Goal: Task Accomplishment & Management: Manage account settings

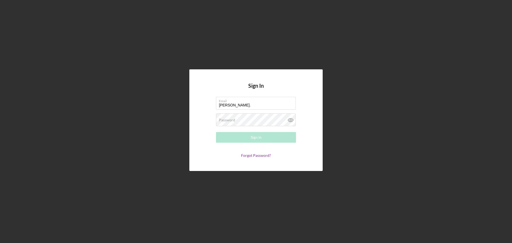
type input "[PERSON_NAME][EMAIL_ADDRESS][PERSON_NAME][DOMAIN_NAME]"
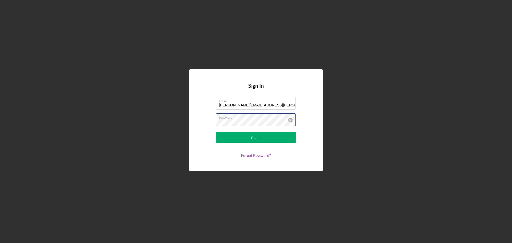
click at [216, 132] on button "Sign In" at bounding box center [256, 137] width 80 height 11
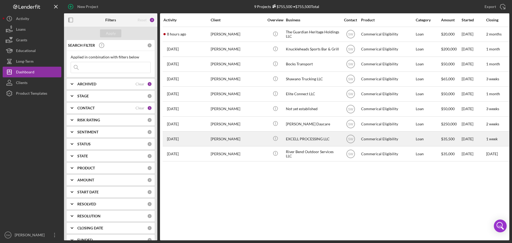
click at [222, 139] on div "[PERSON_NAME]" at bounding box center [237, 139] width 53 height 14
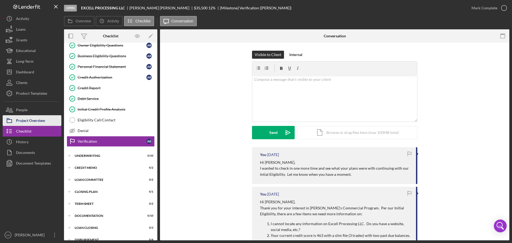
drag, startPoint x: 26, startPoint y: 121, endPoint x: 42, endPoint y: 124, distance: 16.3
click at [26, 121] on div "Project Overview" at bounding box center [30, 121] width 29 height 12
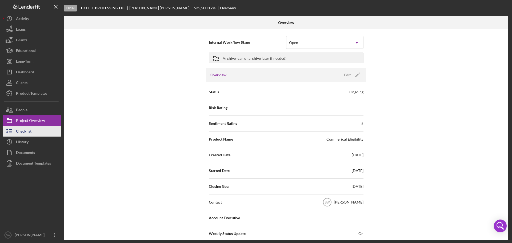
click at [22, 131] on div "Checklist" at bounding box center [23, 132] width 15 height 12
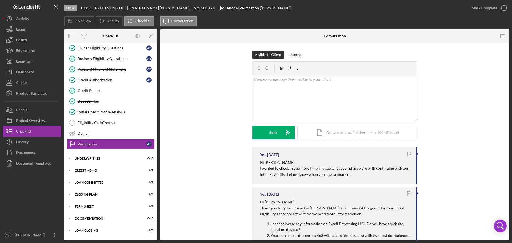
scroll to position [48, 0]
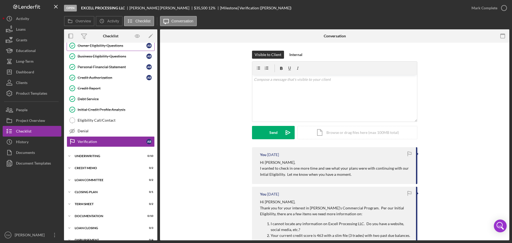
click at [89, 45] on div "Owner Eligibility Questions" at bounding box center [112, 45] width 69 height 4
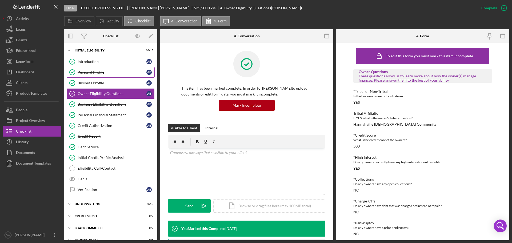
click at [92, 73] on div "Personal Profile" at bounding box center [112, 72] width 69 height 4
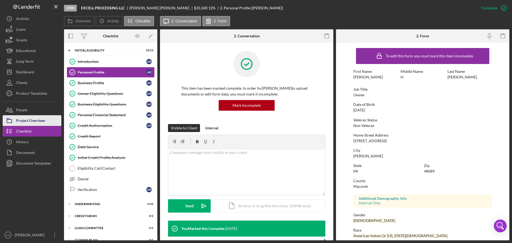
click at [19, 121] on div "Project Overview" at bounding box center [30, 121] width 29 height 12
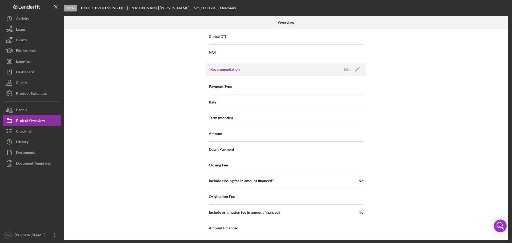
scroll to position [571, 0]
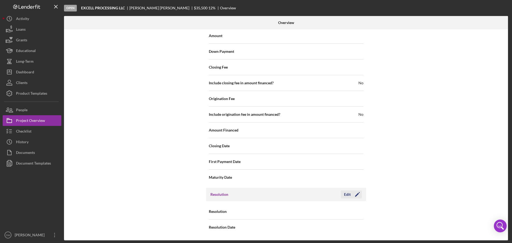
click at [344, 192] on div "Edit" at bounding box center [347, 194] width 7 height 8
click at [304, 210] on div "Select..." at bounding box center [318, 212] width 64 height 12
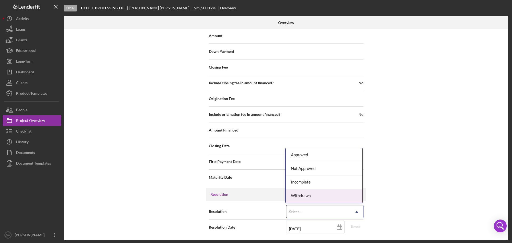
click at [301, 196] on div "Withdrawn" at bounding box center [324, 196] width 77 height 14
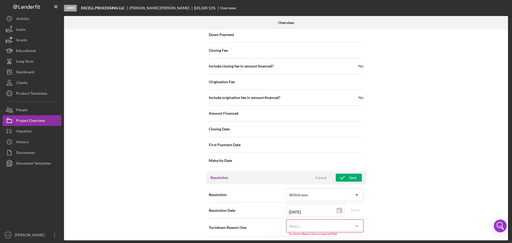
scroll to position [605, 0]
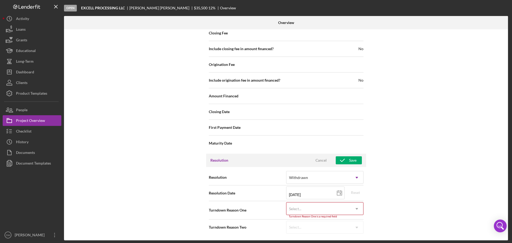
click at [301, 209] on div "Select..." at bounding box center [318, 209] width 64 height 12
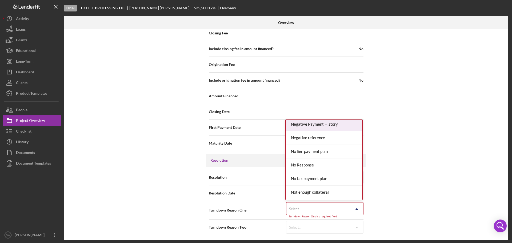
scroll to position [400, 0]
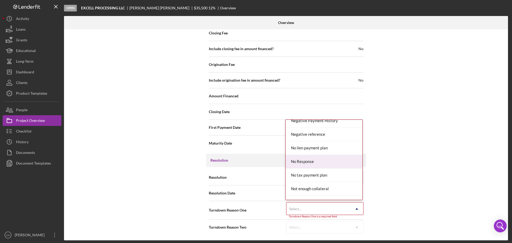
click at [306, 161] on div "No Response" at bounding box center [324, 162] width 77 height 14
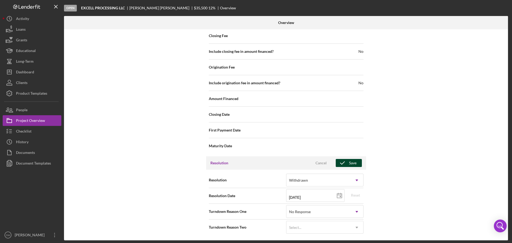
click at [344, 161] on icon "button" at bounding box center [342, 162] width 13 height 13
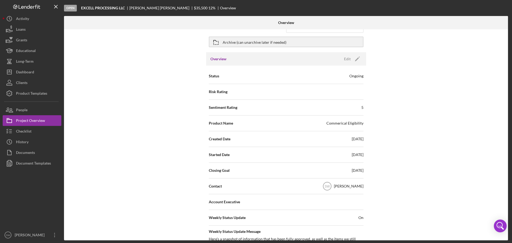
scroll to position [0, 0]
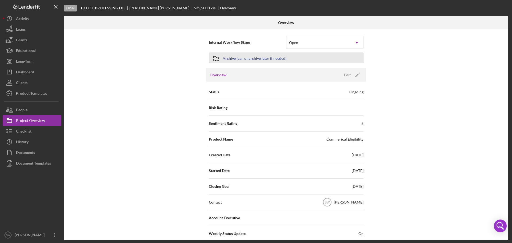
click at [214, 59] on icon "button" at bounding box center [215, 58] width 13 height 13
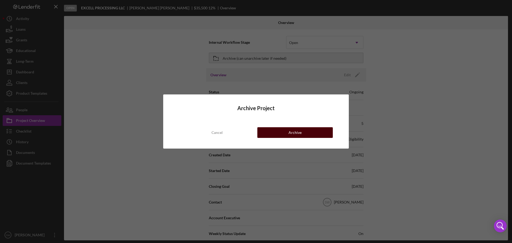
click at [292, 131] on div "Archive" at bounding box center [295, 132] width 13 height 11
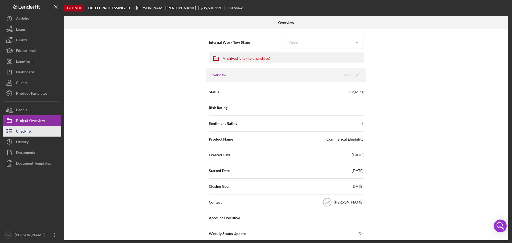
click at [19, 132] on div "Checklist" at bounding box center [23, 132] width 15 height 12
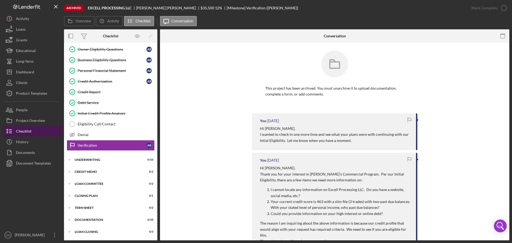
scroll to position [48, 0]
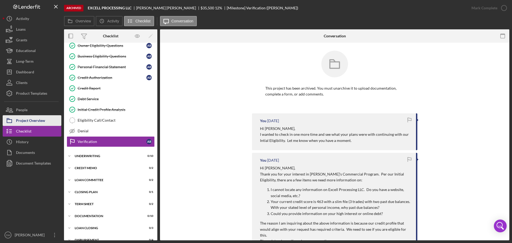
click at [19, 119] on div "Project Overview" at bounding box center [30, 121] width 29 height 12
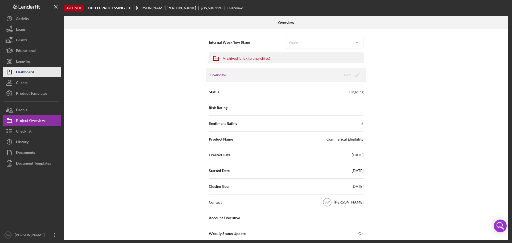
click at [25, 72] on div "Dashboard" at bounding box center [25, 73] width 18 height 12
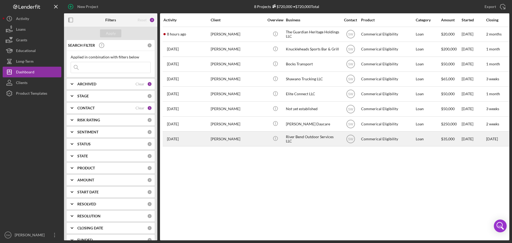
click at [174, 139] on time "[DATE]" at bounding box center [173, 139] width 12 height 4
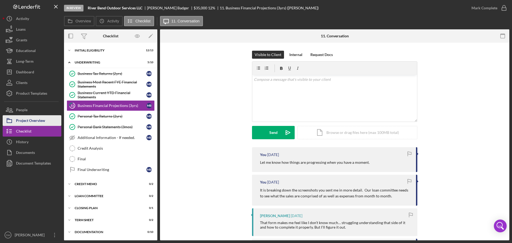
click at [23, 120] on div "Project Overview" at bounding box center [30, 121] width 29 height 12
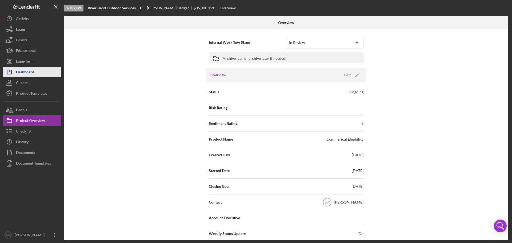
click at [25, 71] on div "Dashboard" at bounding box center [25, 73] width 18 height 12
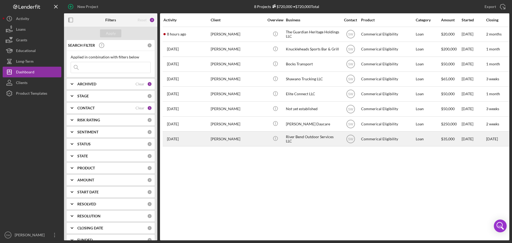
click at [222, 138] on div "[PERSON_NAME]" at bounding box center [237, 139] width 53 height 14
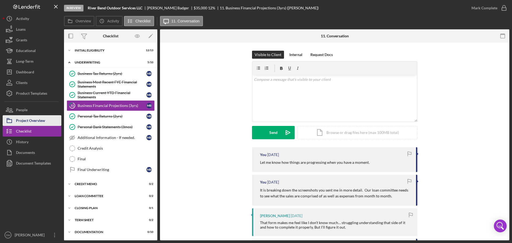
click at [22, 121] on div "Project Overview" at bounding box center [30, 121] width 29 height 12
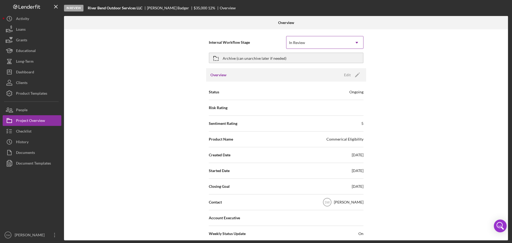
click at [304, 44] on div "In Review" at bounding box center [297, 43] width 16 height 4
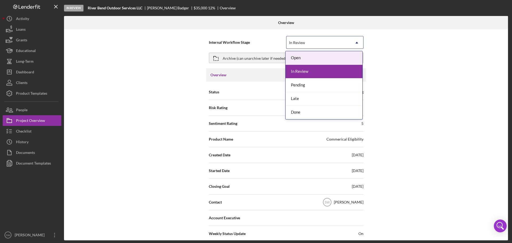
click at [396, 63] on div "Internal Workflow Stage 5 results available. Use Up and Down to choose options,…" at bounding box center [286, 134] width 444 height 211
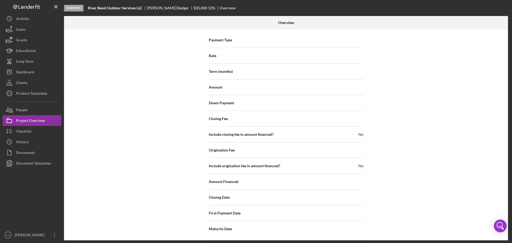
scroll to position [571, 0]
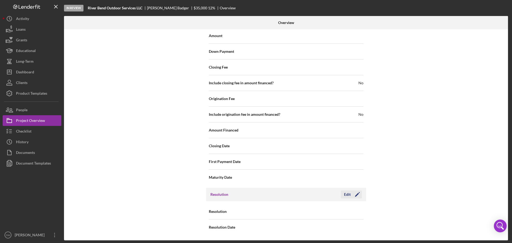
click at [347, 194] on div "Edit" at bounding box center [347, 194] width 7 height 8
click at [299, 210] on div "Select..." at bounding box center [295, 212] width 12 height 4
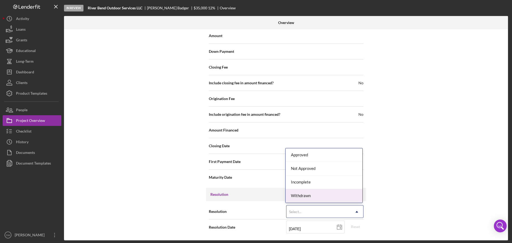
click at [294, 194] on div "Withdrawn" at bounding box center [324, 196] width 77 height 14
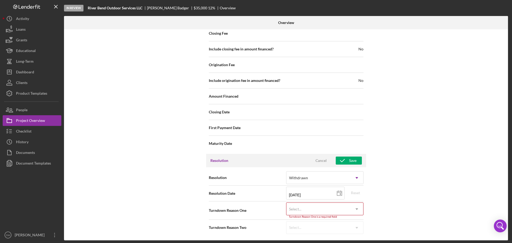
scroll to position [605, 0]
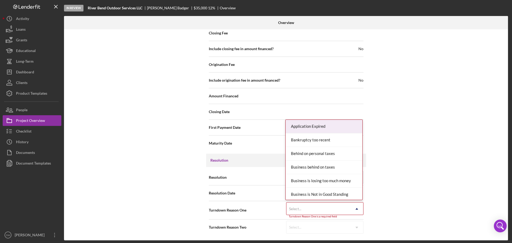
click at [296, 208] on div "Select..." at bounding box center [295, 209] width 12 height 4
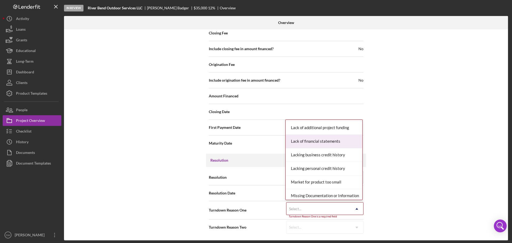
scroll to position [400, 0]
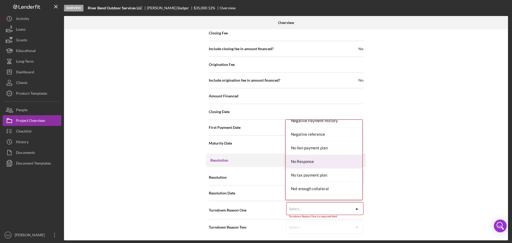
click at [305, 161] on div "No Response" at bounding box center [324, 162] width 77 height 14
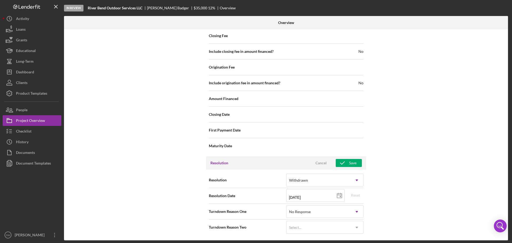
scroll to position [603, 0]
click at [346, 162] on icon "button" at bounding box center [342, 162] width 13 height 13
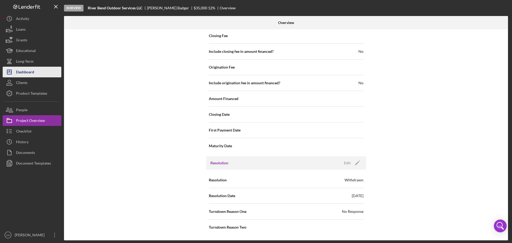
click at [27, 73] on div "Dashboard" at bounding box center [25, 73] width 18 height 12
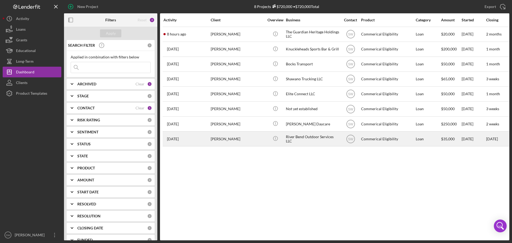
click at [218, 139] on div "[PERSON_NAME]" at bounding box center [237, 139] width 53 height 14
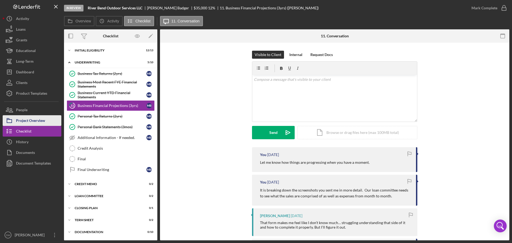
click at [31, 120] on div "Project Overview" at bounding box center [30, 121] width 29 height 12
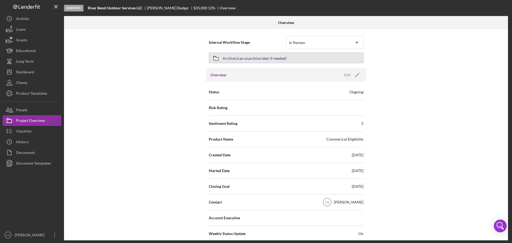
click at [213, 58] on icon "button" at bounding box center [215, 58] width 13 height 13
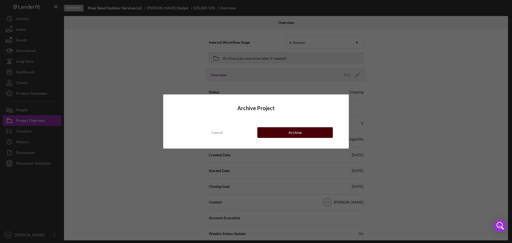
click at [288, 132] on button "Archive" at bounding box center [294, 132] width 75 height 11
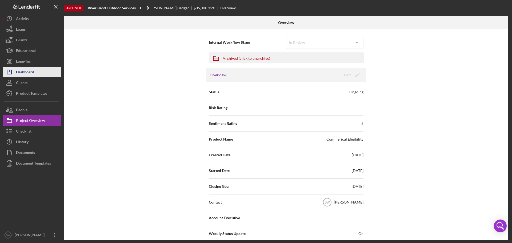
click at [30, 73] on div "Dashboard" at bounding box center [25, 73] width 18 height 12
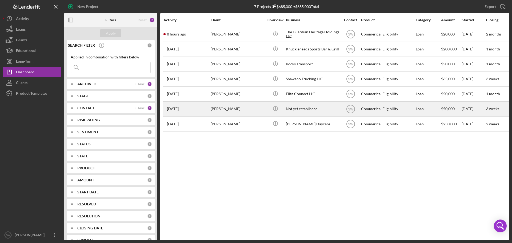
click at [221, 107] on div "[PERSON_NAME]" at bounding box center [237, 109] width 53 height 14
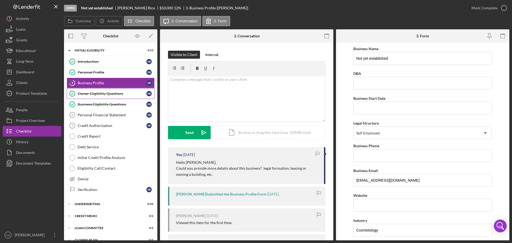
click at [91, 93] on div "Owner Eligibility Questions" at bounding box center [112, 93] width 69 height 4
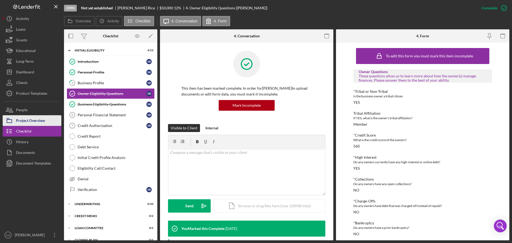
click at [25, 120] on div "Project Overview" at bounding box center [30, 121] width 29 height 12
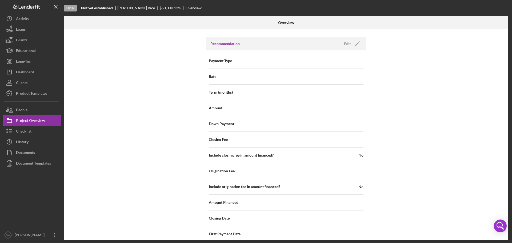
scroll to position [571, 0]
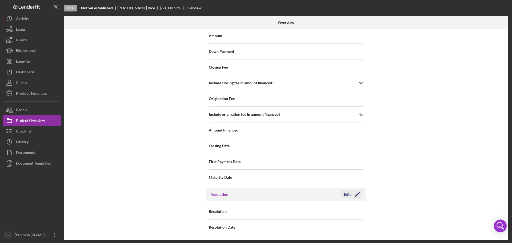
click at [345, 194] on div "Edit" at bounding box center [347, 194] width 7 height 8
click at [300, 211] on div "Select..." at bounding box center [295, 212] width 12 height 4
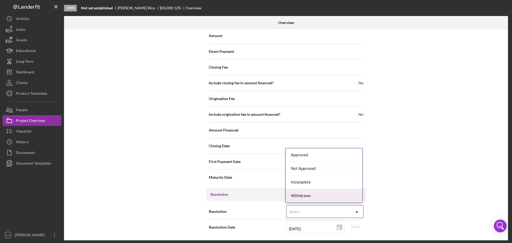
click at [302, 196] on div "Withdrawn" at bounding box center [324, 196] width 77 height 14
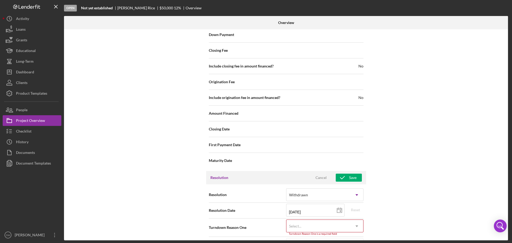
scroll to position [605, 0]
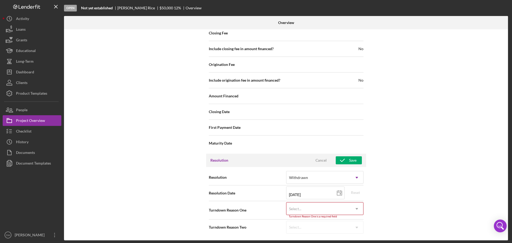
click at [296, 209] on div "Select..." at bounding box center [295, 209] width 12 height 4
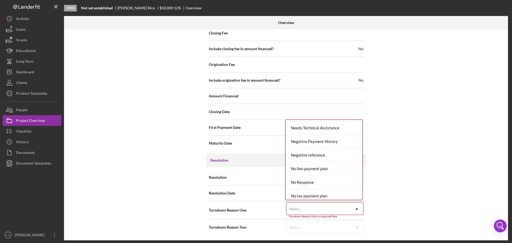
scroll to position [427, 0]
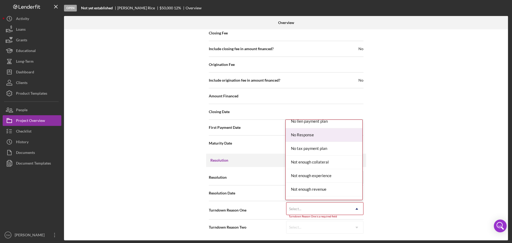
click at [301, 136] on div "No Response" at bounding box center [324, 135] width 77 height 14
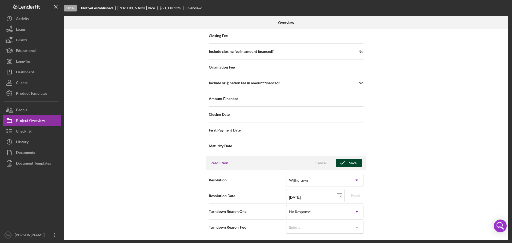
click at [346, 162] on icon "button" at bounding box center [342, 162] width 13 height 13
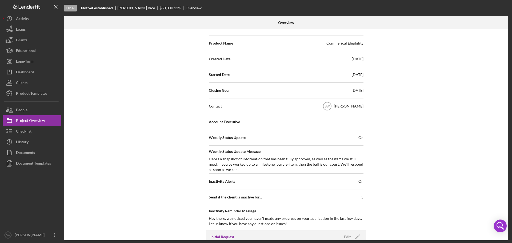
scroll to position [0, 0]
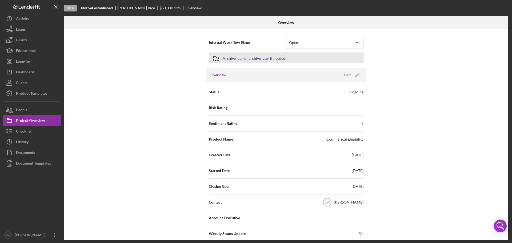
click at [214, 59] on icon "button" at bounding box center [215, 58] width 13 height 13
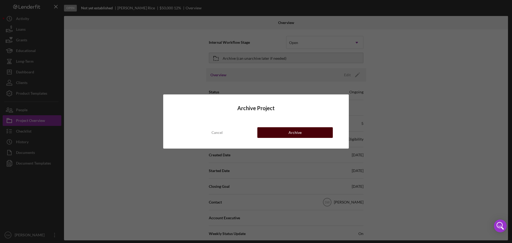
click at [290, 134] on div "Archive" at bounding box center [295, 132] width 13 height 11
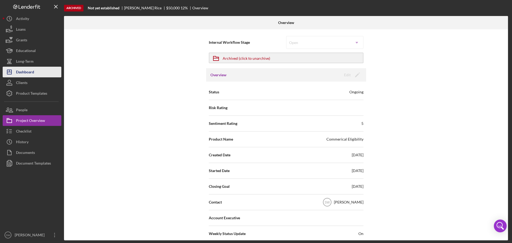
click at [25, 72] on div "Dashboard" at bounding box center [25, 73] width 18 height 12
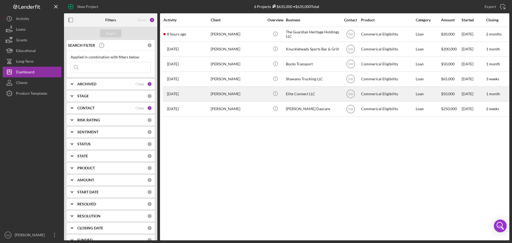
click at [216, 94] on div "[PERSON_NAME]" at bounding box center [237, 94] width 53 height 14
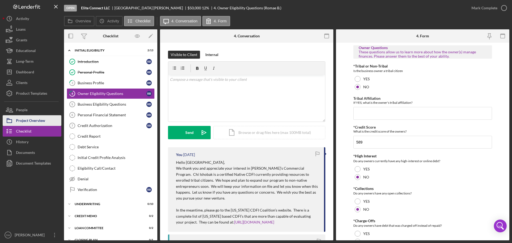
click at [28, 120] on div "Project Overview" at bounding box center [30, 121] width 29 height 12
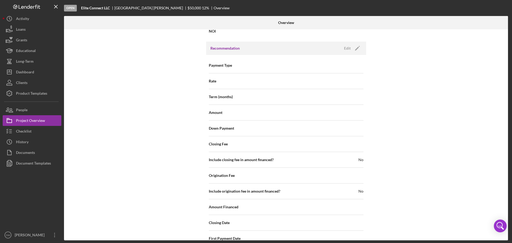
scroll to position [571, 0]
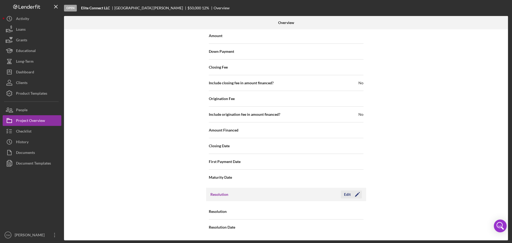
click at [344, 195] on div "Edit" at bounding box center [347, 194] width 7 height 8
click at [297, 212] on div "Select..." at bounding box center [295, 212] width 12 height 4
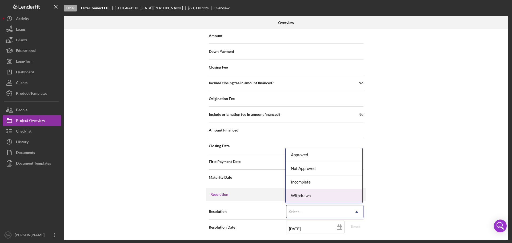
click at [299, 196] on div "Withdrawn" at bounding box center [324, 196] width 77 height 14
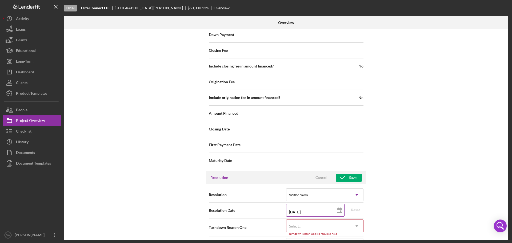
scroll to position [605, 0]
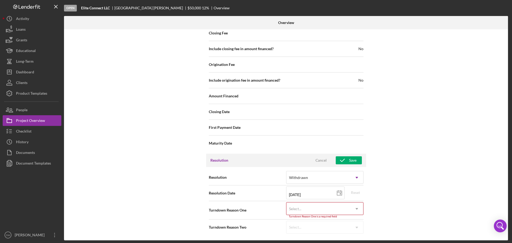
click at [299, 209] on div "Select..." at bounding box center [295, 209] width 12 height 4
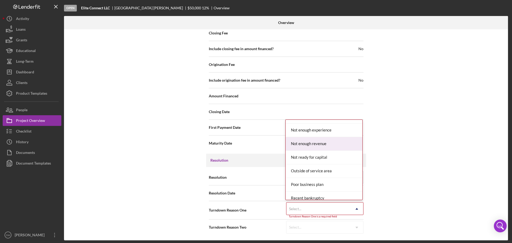
scroll to position [480, 0]
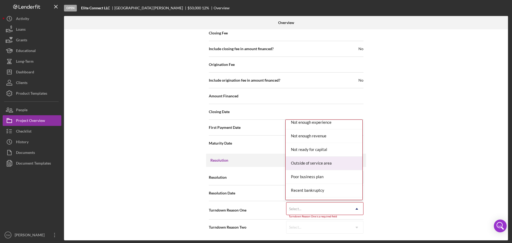
click at [306, 163] on div "Outside of service area" at bounding box center [324, 164] width 77 height 14
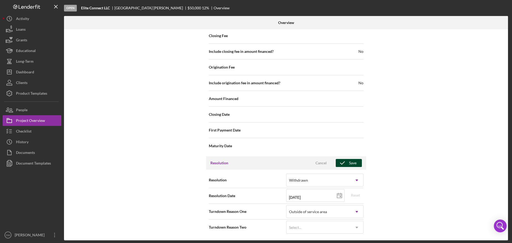
click at [346, 162] on icon "button" at bounding box center [342, 162] width 13 height 13
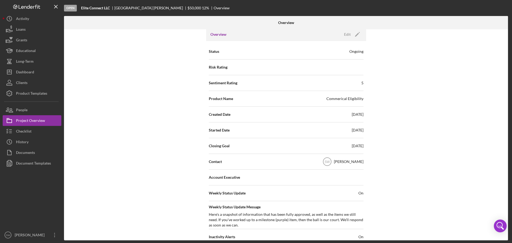
scroll to position [0, 0]
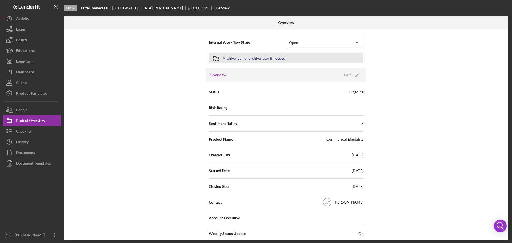
click at [212, 60] on icon "button" at bounding box center [215, 58] width 13 height 13
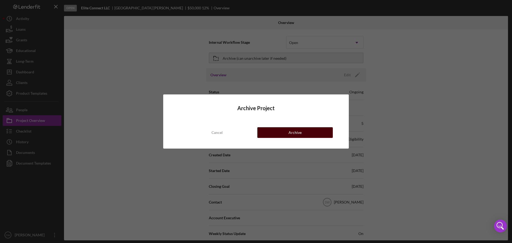
click at [283, 133] on button "Archive" at bounding box center [294, 132] width 75 height 11
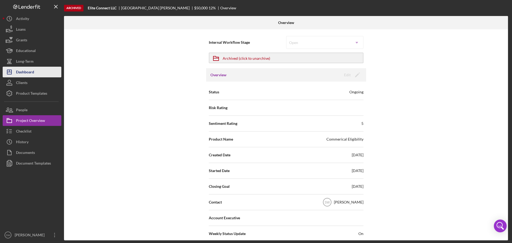
click at [25, 72] on div "Dashboard" at bounding box center [25, 73] width 18 height 12
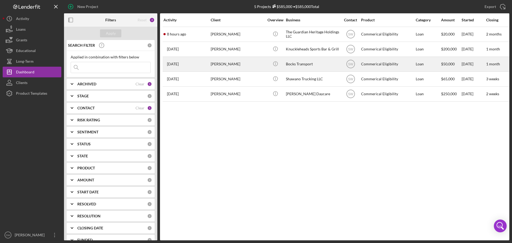
click at [218, 63] on div "[PERSON_NAME]" at bounding box center [237, 64] width 53 height 14
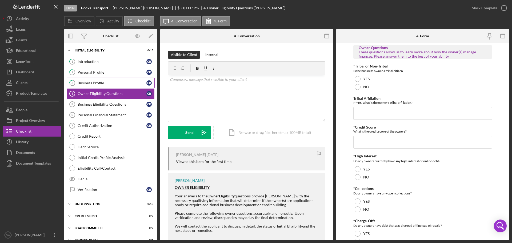
click at [83, 83] on div "Business Profile" at bounding box center [112, 83] width 69 height 4
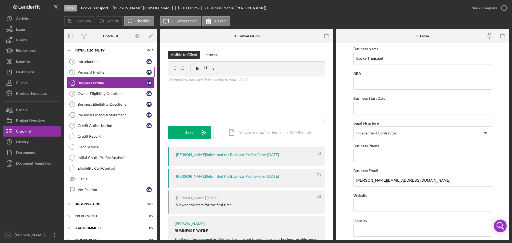
click at [85, 72] on div "Personal Profile" at bounding box center [112, 72] width 69 height 4
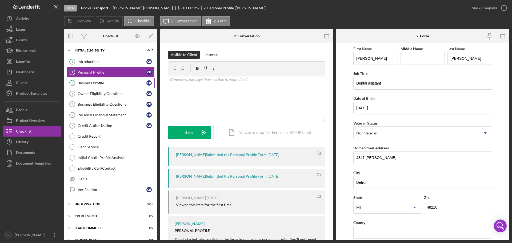
click at [86, 84] on div "Business Profile" at bounding box center [112, 83] width 69 height 4
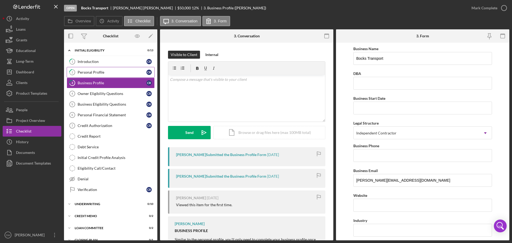
click at [88, 71] on div "Personal Profile" at bounding box center [112, 72] width 69 height 4
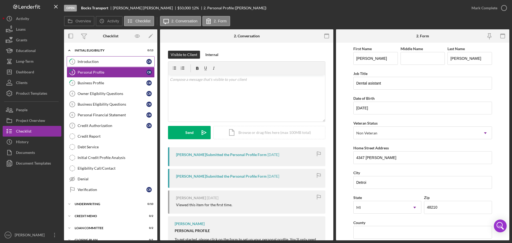
click at [86, 61] on div "Introduction" at bounding box center [112, 61] width 69 height 4
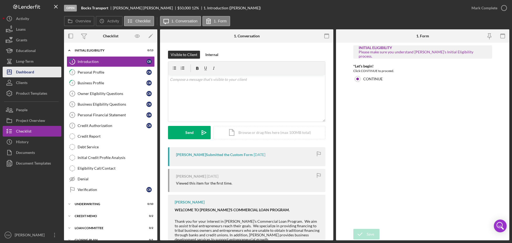
click at [26, 72] on div "Dashboard" at bounding box center [25, 73] width 18 height 12
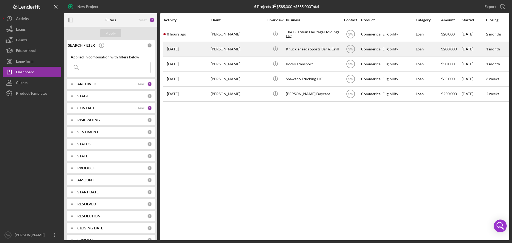
click at [220, 49] on div "[PERSON_NAME]" at bounding box center [237, 49] width 53 height 14
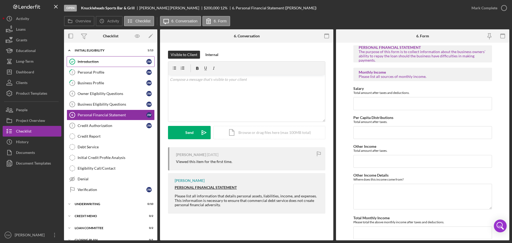
click at [85, 63] on div "Introduction" at bounding box center [112, 61] width 69 height 4
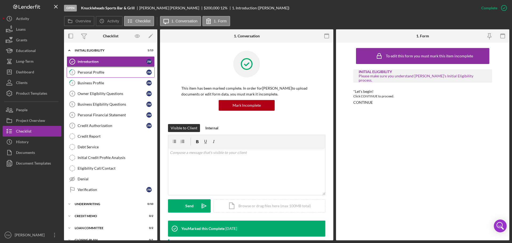
click at [83, 73] on div "Personal Profile" at bounding box center [112, 72] width 69 height 4
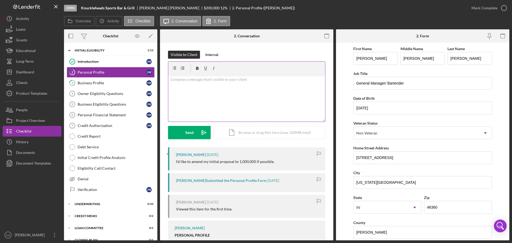
click at [179, 81] on p at bounding box center [247, 80] width 154 height 6
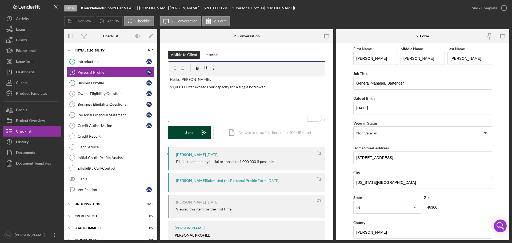
click at [187, 131] on div "Send" at bounding box center [189, 132] width 8 height 13
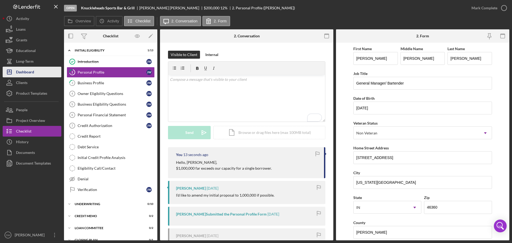
drag, startPoint x: 29, startPoint y: 73, endPoint x: 28, endPoint y: 75, distance: 2.8
click at [29, 73] on div "Dashboard" at bounding box center [25, 73] width 18 height 12
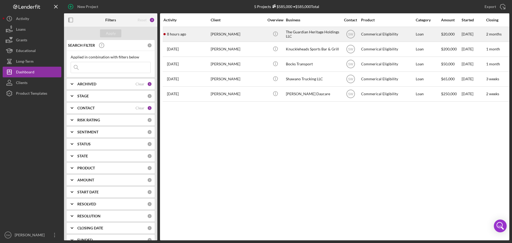
click at [217, 34] on div "[PERSON_NAME]" at bounding box center [237, 34] width 53 height 14
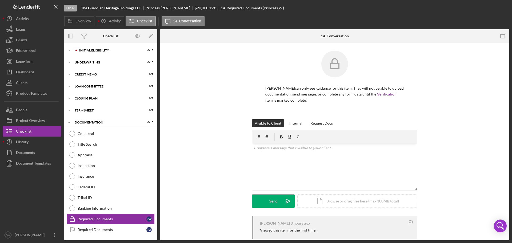
scroll to position [23, 0]
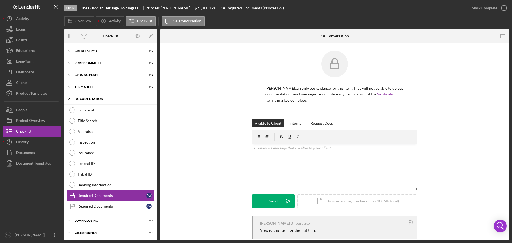
click at [68, 98] on icon "Icon/Expander" at bounding box center [69, 99] width 11 height 11
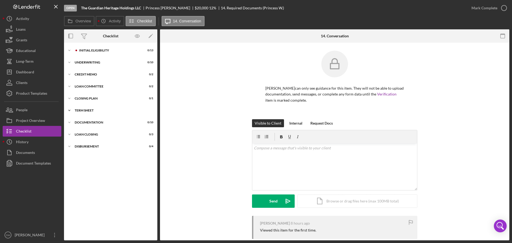
scroll to position [0, 0]
click at [83, 51] on div "Initial Eligibility" at bounding box center [114, 50] width 71 height 3
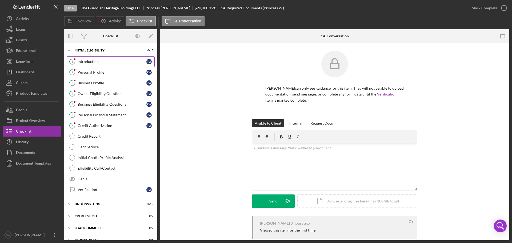
click at [84, 62] on div "Introduction" at bounding box center [112, 61] width 69 height 4
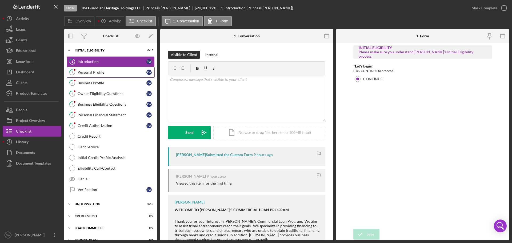
click at [83, 70] on div "Personal Profile" at bounding box center [112, 72] width 69 height 4
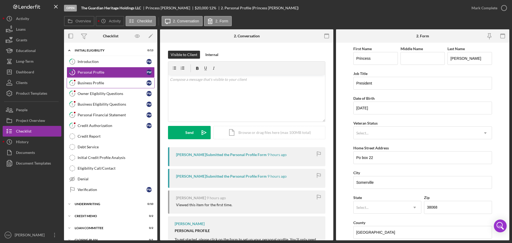
click at [83, 83] on div "Business Profile" at bounding box center [112, 83] width 69 height 4
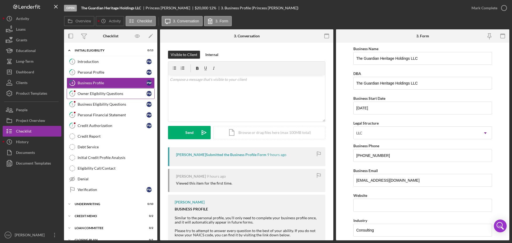
click at [86, 93] on div "Owner Eligibility Questions" at bounding box center [112, 93] width 69 height 4
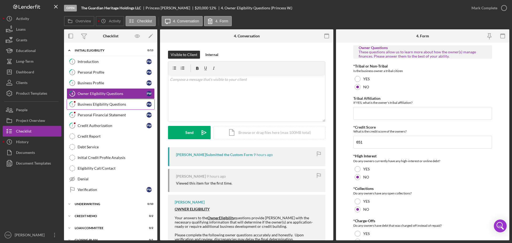
click at [86, 105] on div "Business Eligibility Questions" at bounding box center [112, 104] width 69 height 4
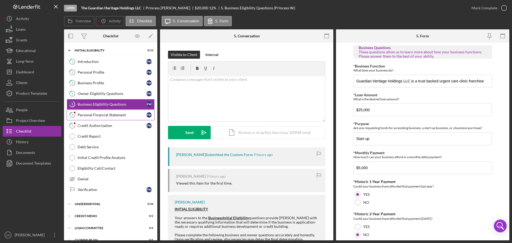
click at [83, 113] on div "Personal Financial Statement" at bounding box center [112, 115] width 69 height 4
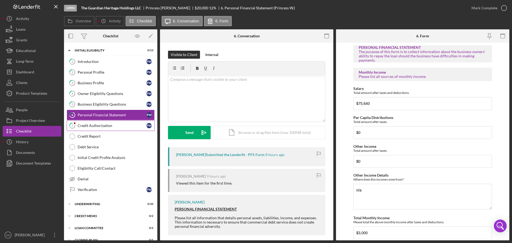
click at [87, 126] on div "Credit Authorization" at bounding box center [112, 125] width 69 height 4
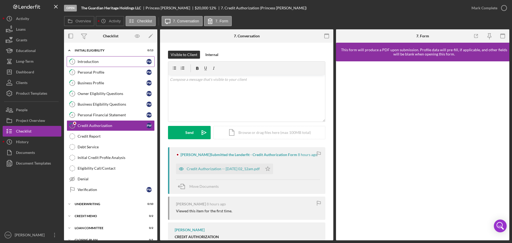
click at [85, 60] on div "Introduction" at bounding box center [112, 61] width 69 height 4
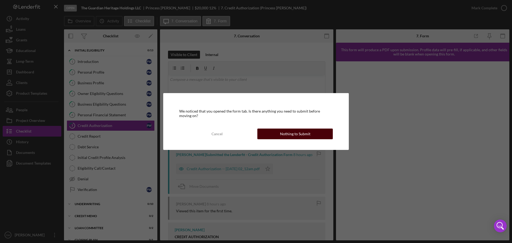
click at [288, 132] on div "Nothing to Submit" at bounding box center [295, 134] width 30 height 11
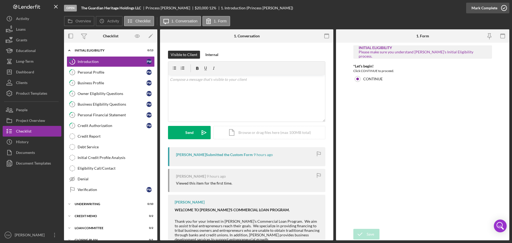
click at [504, 8] on icon "button" at bounding box center [503, 7] width 13 height 13
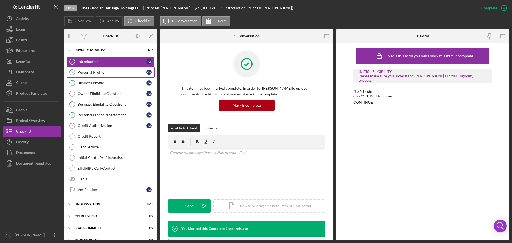
click at [83, 72] on div "Personal Profile" at bounding box center [112, 72] width 69 height 4
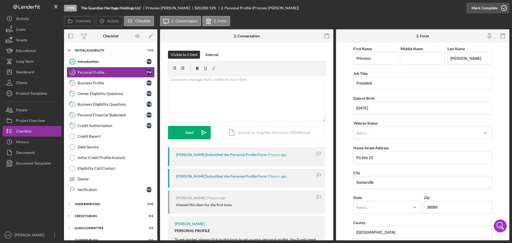
click at [504, 9] on icon "button" at bounding box center [503, 7] width 13 height 13
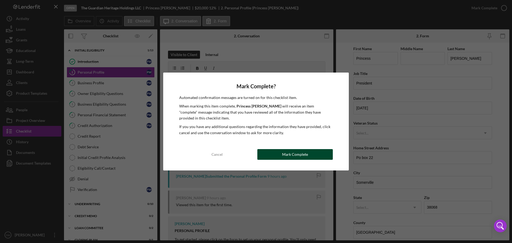
click at [290, 153] on div "Mark Complete" at bounding box center [295, 154] width 26 height 11
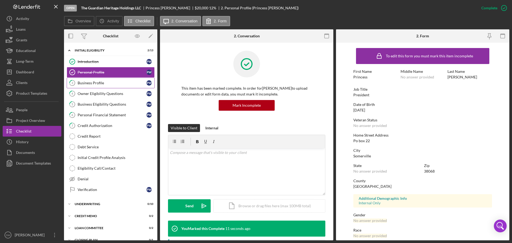
click at [82, 81] on div "Business Profile" at bounding box center [112, 83] width 69 height 4
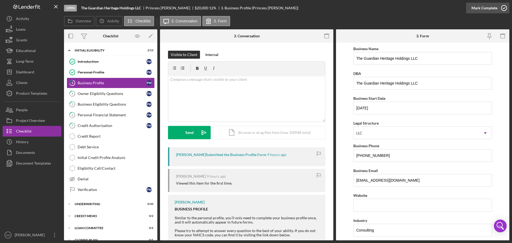
click at [504, 7] on icon "button" at bounding box center [503, 7] width 13 height 13
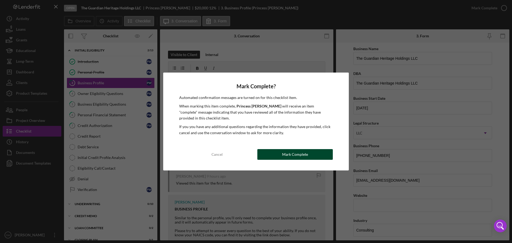
click at [280, 153] on button "Mark Complete" at bounding box center [294, 154] width 75 height 11
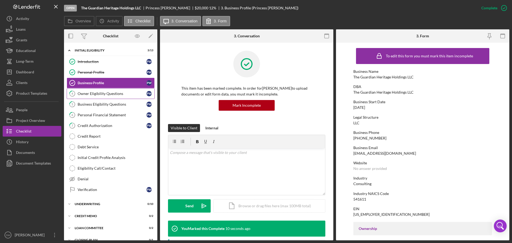
drag, startPoint x: 90, startPoint y: 93, endPoint x: 93, endPoint y: 93, distance: 2.7
click at [90, 93] on div "Owner Eligibility Questions" at bounding box center [112, 93] width 69 height 4
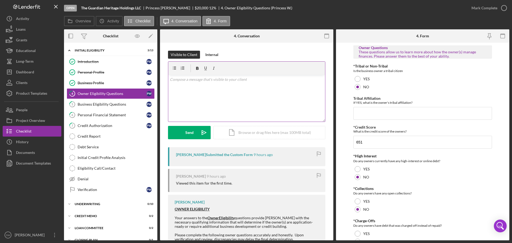
click at [177, 81] on p at bounding box center [247, 80] width 154 height 6
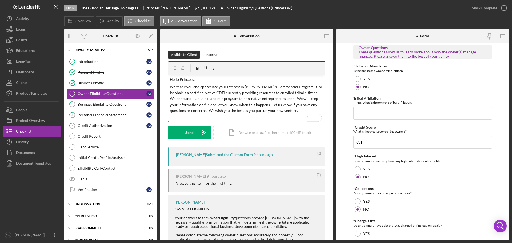
scroll to position [42, 0]
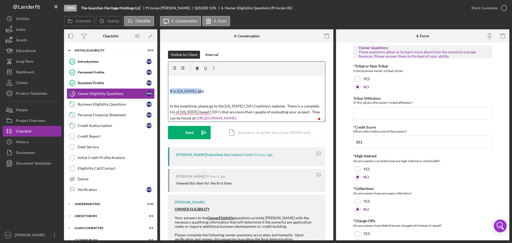
drag, startPoint x: 203, startPoint y: 91, endPoint x: 165, endPoint y: 93, distance: 38.0
click at [165, 93] on html "Open The Guardian Heritage Holdings LLC [PERSON_NAME] $20,000 $20,000 12 % 4. O…" at bounding box center [256, 121] width 512 height 243
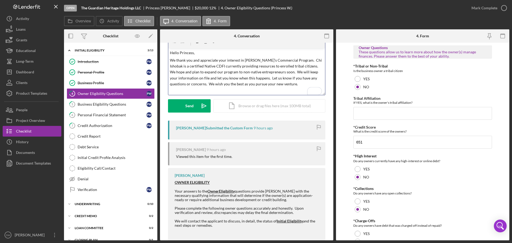
scroll to position [0, 0]
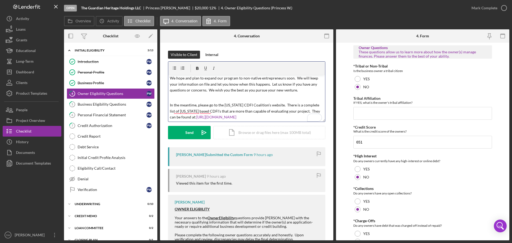
drag, startPoint x: 216, startPoint y: 118, endPoint x: 165, endPoint y: 106, distance: 52.0
click at [165, 106] on html "Open The Guardian Heritage Holdings LLC [PERSON_NAME] $20,000 $20,000 12 % 4. O…" at bounding box center [256, 121] width 512 height 243
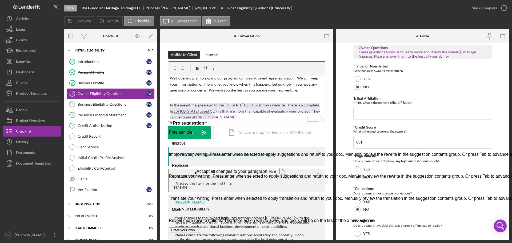
click at [220, 111] on p "In the meantime, please go to the [US_STATE] CDFI Coalition’s website. There is…" at bounding box center [247, 111] width 154 height 18
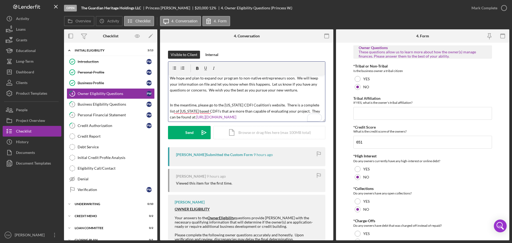
drag, startPoint x: 217, startPoint y: 117, endPoint x: 169, endPoint y: 106, distance: 49.9
click at [168, 106] on div "v Color teal Color pink Remove color Add row above Add row below Add column bef…" at bounding box center [246, 98] width 157 height 47
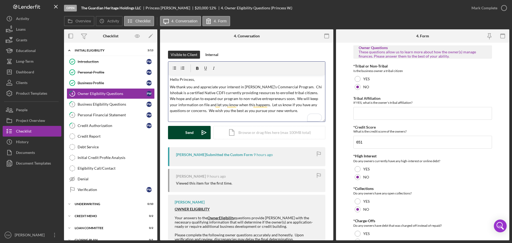
click at [187, 132] on div "Send" at bounding box center [189, 132] width 8 height 13
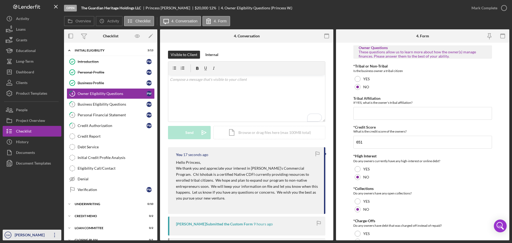
click at [23, 235] on div "[PERSON_NAME]" at bounding box center [30, 236] width 35 height 12
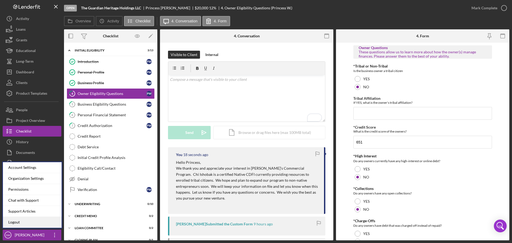
click at [16, 223] on link "Logout" at bounding box center [32, 222] width 59 height 11
